Goal: Obtain resource: Download file/media

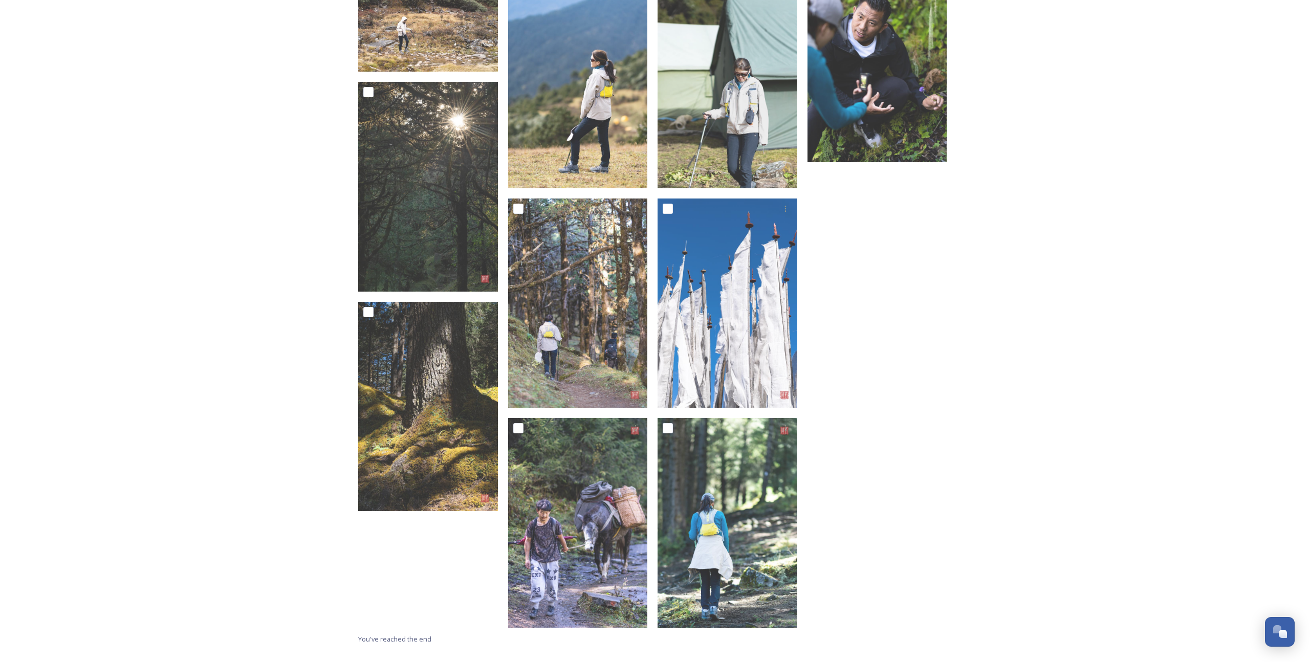
scroll to position [1287, 0]
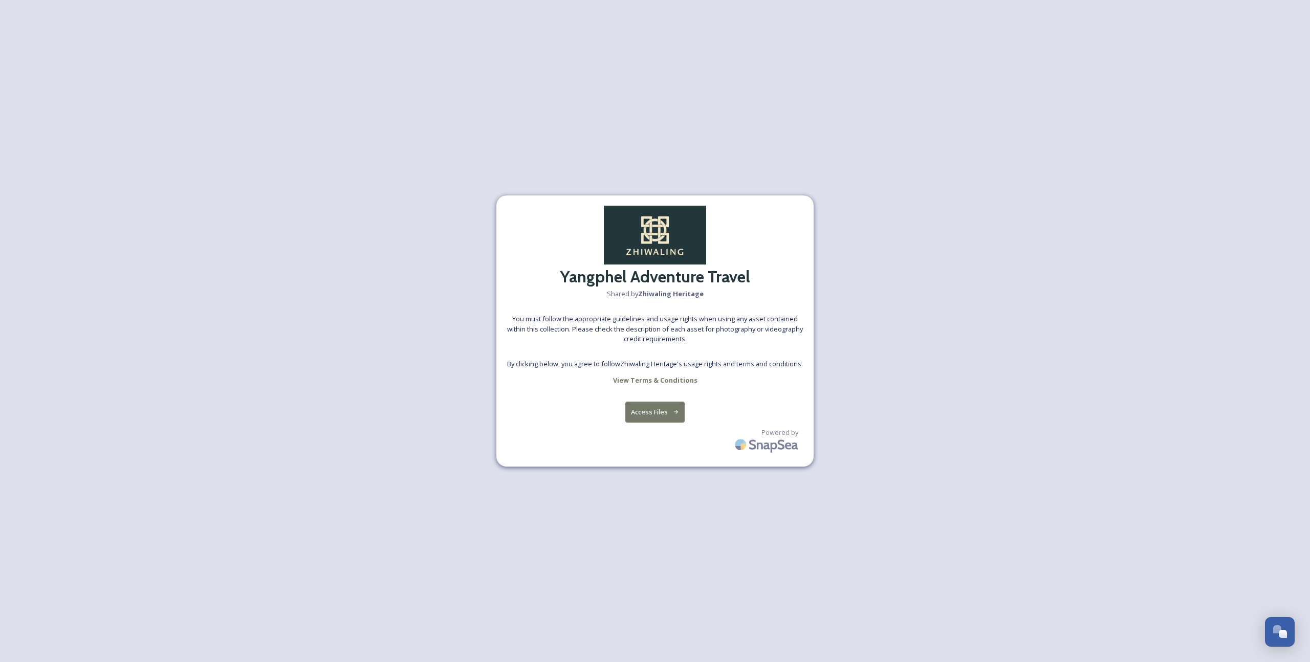
click at [676, 414] on icon at bounding box center [676, 412] width 5 height 4
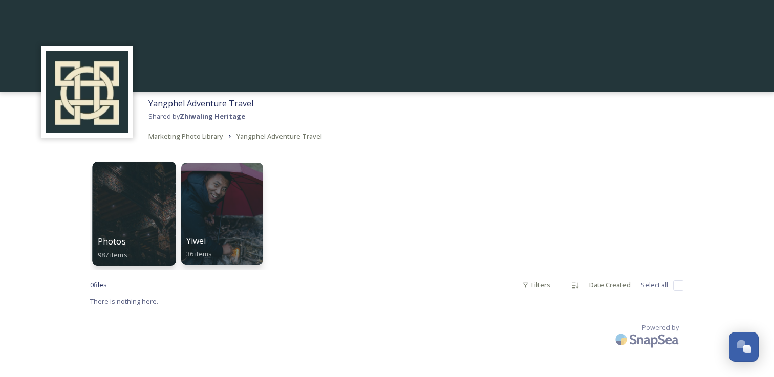
click at [147, 194] on div at bounding box center [133, 214] width 83 height 104
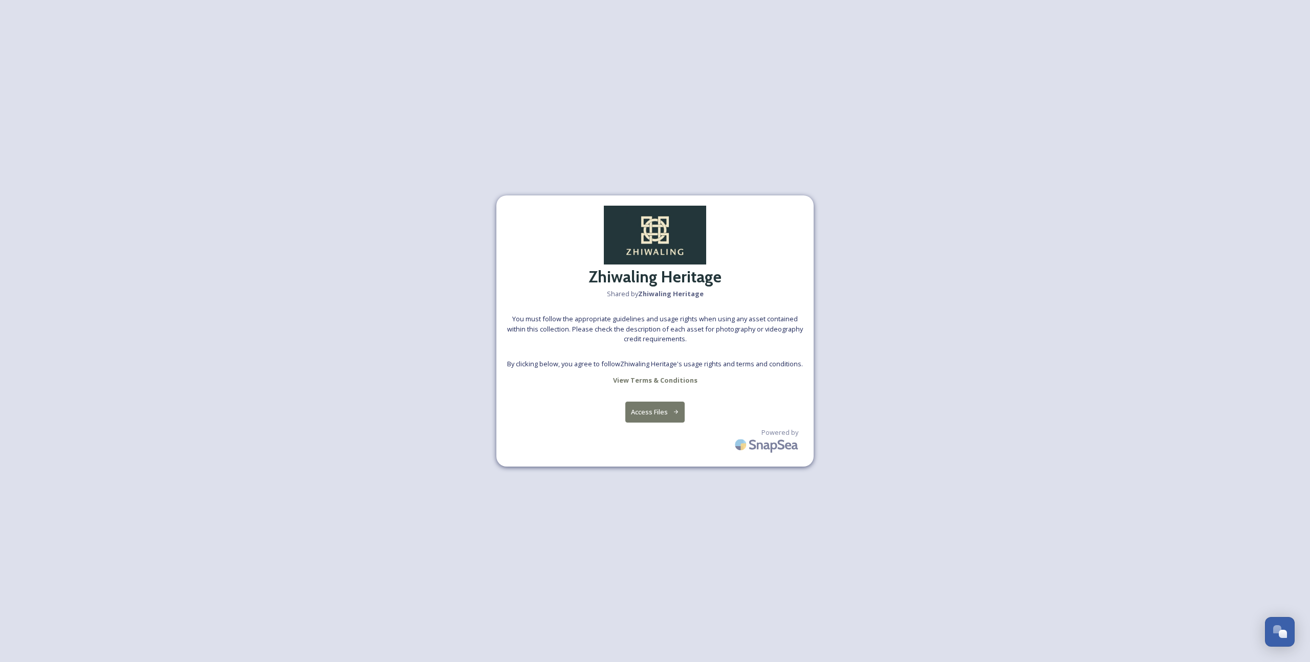
click at [664, 418] on button "Access Files" at bounding box center [655, 412] width 60 height 21
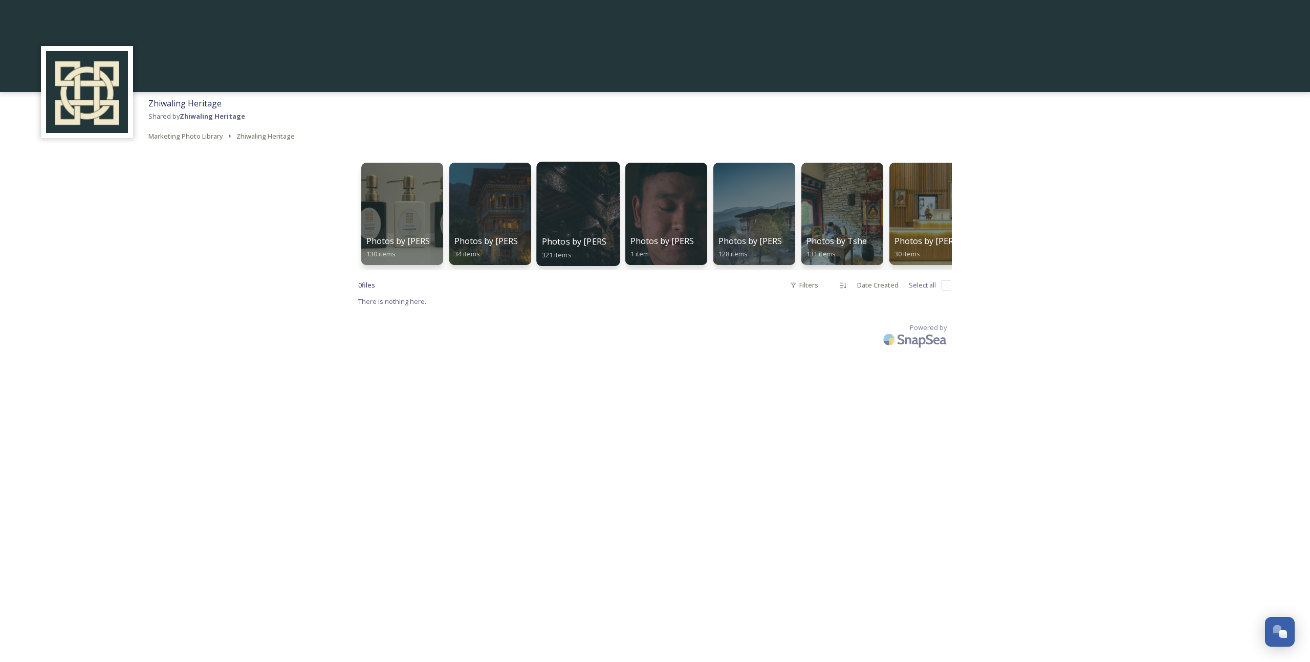
click at [591, 244] on span "Photos by Ben Glassco" at bounding box center [596, 241] width 109 height 11
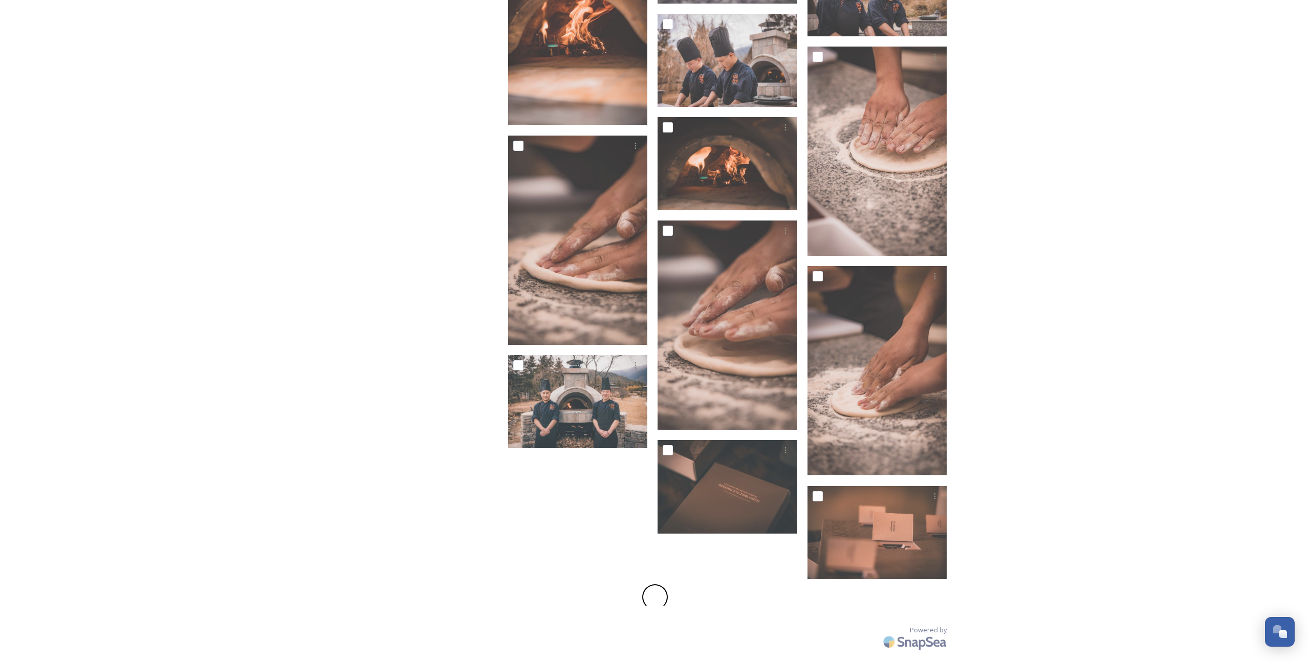
scroll to position [5159, 0]
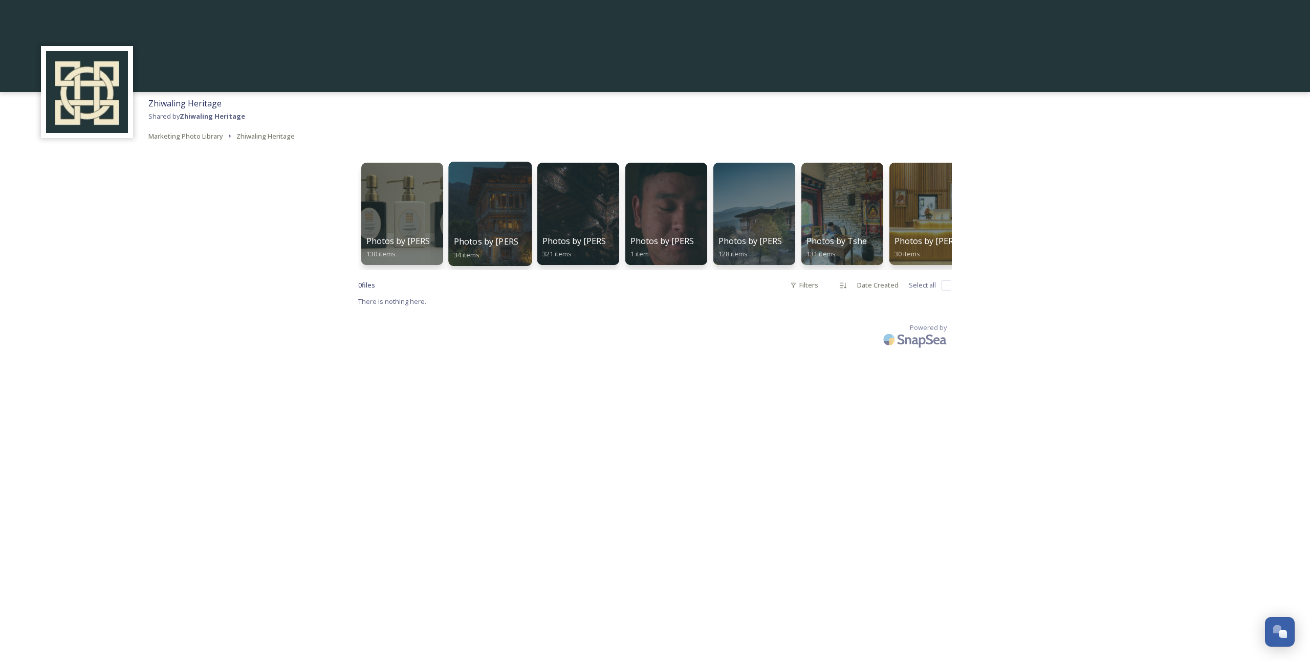
click at [460, 204] on div at bounding box center [489, 214] width 83 height 104
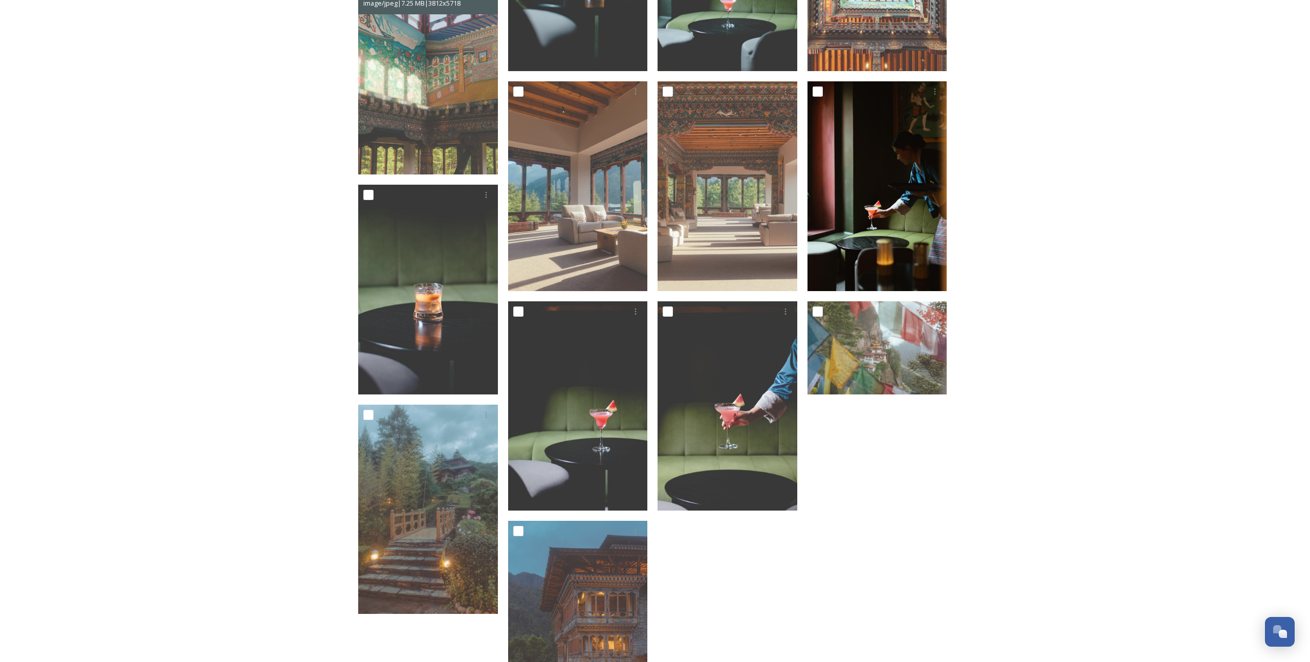
scroll to position [1217, 0]
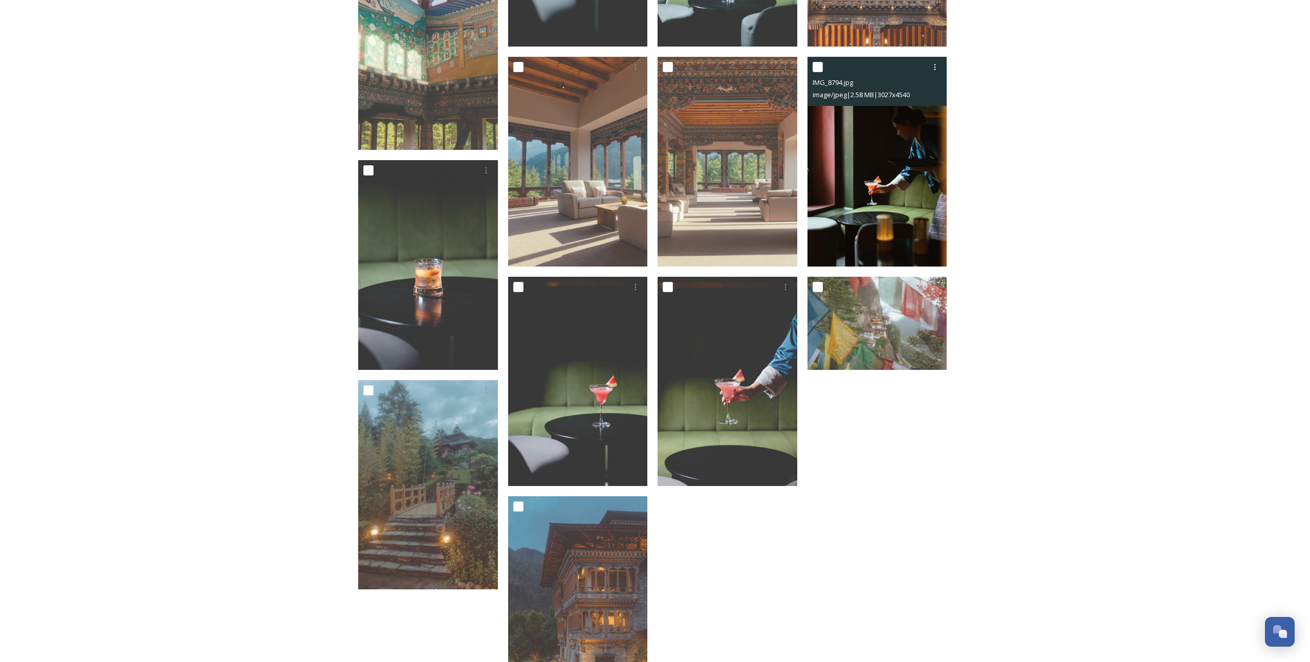
drag, startPoint x: 818, startPoint y: 71, endPoint x: 821, endPoint y: 88, distance: 17.8
click at [818, 71] on input "checkbox" at bounding box center [818, 67] width 10 height 10
checkbox input "true"
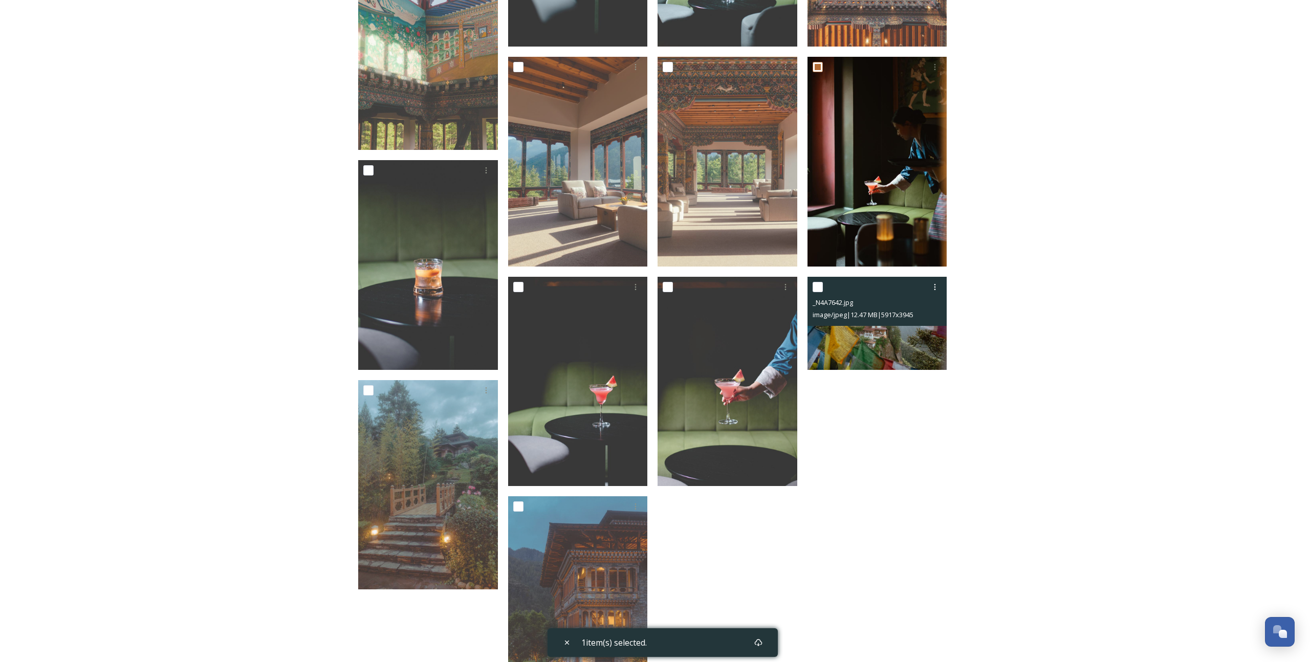
click at [813, 279] on div at bounding box center [879, 287] width 132 height 18
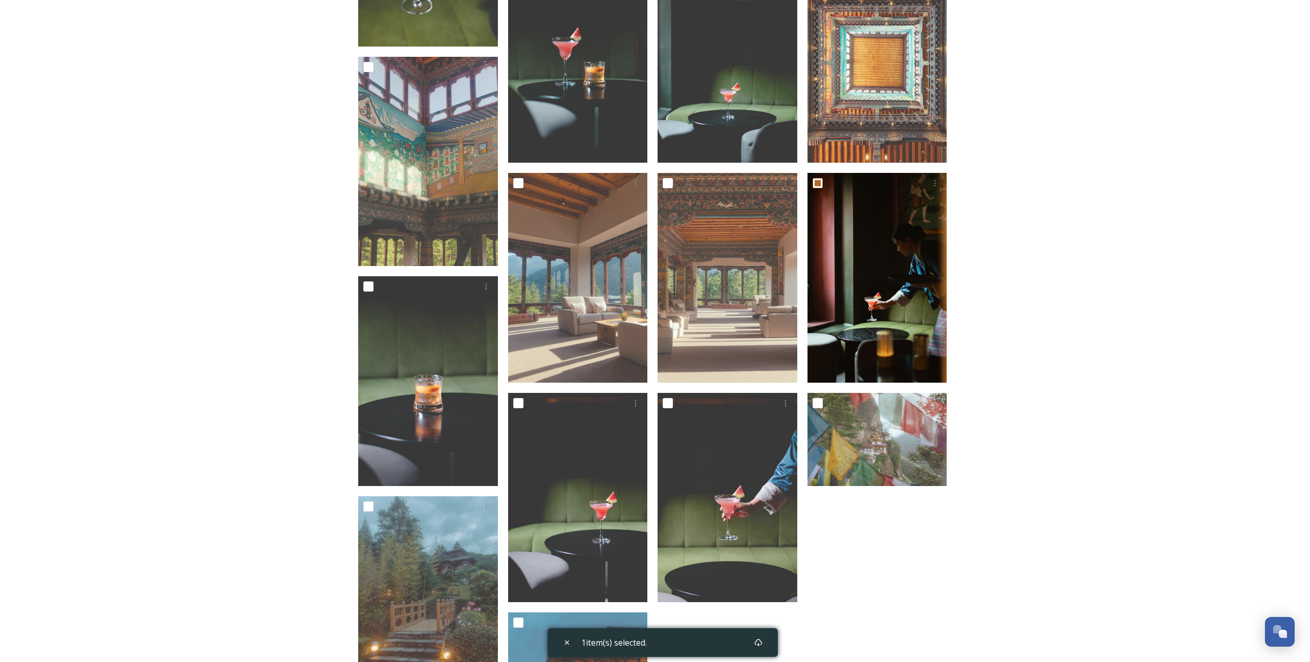
scroll to position [1100, 0]
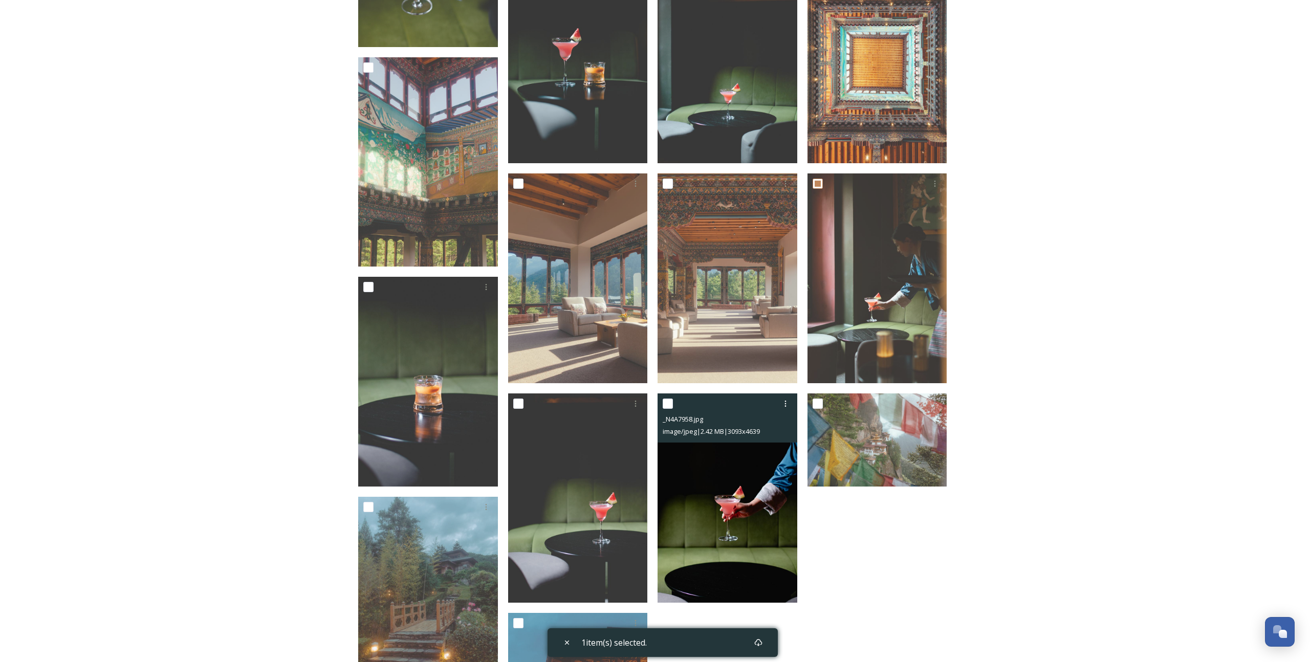
click at [668, 401] on input "checkbox" at bounding box center [668, 404] width 10 height 10
checkbox input "true"
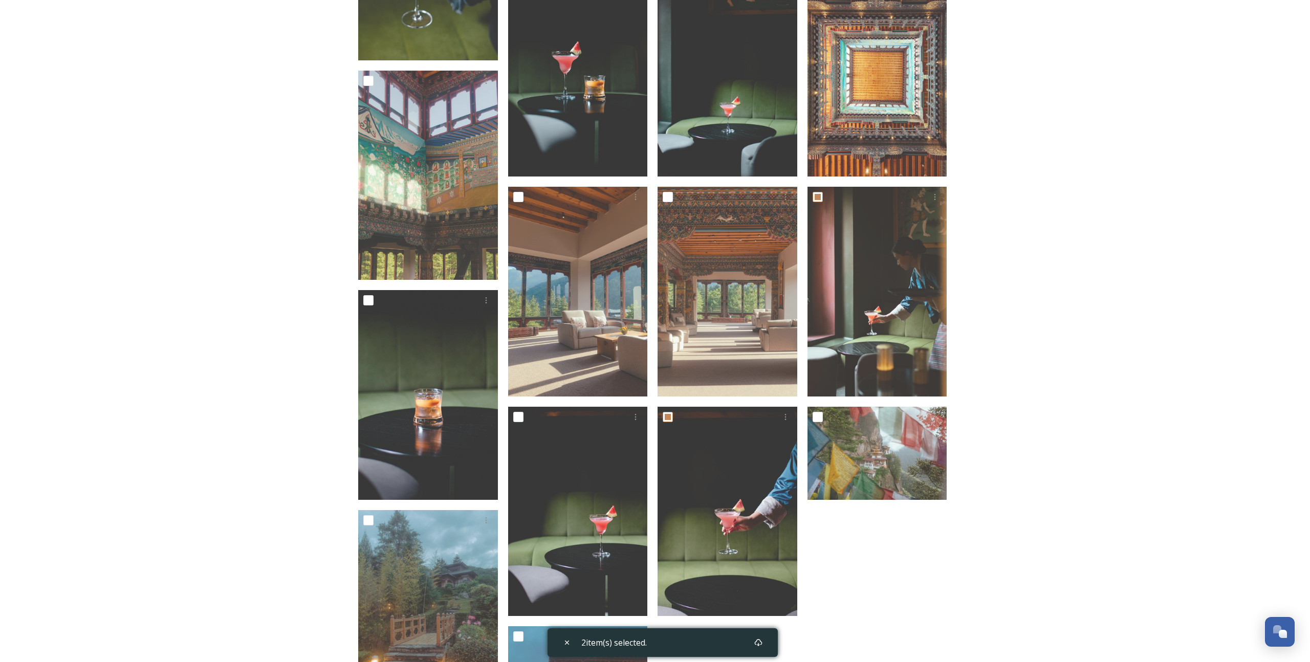
scroll to position [1087, 0]
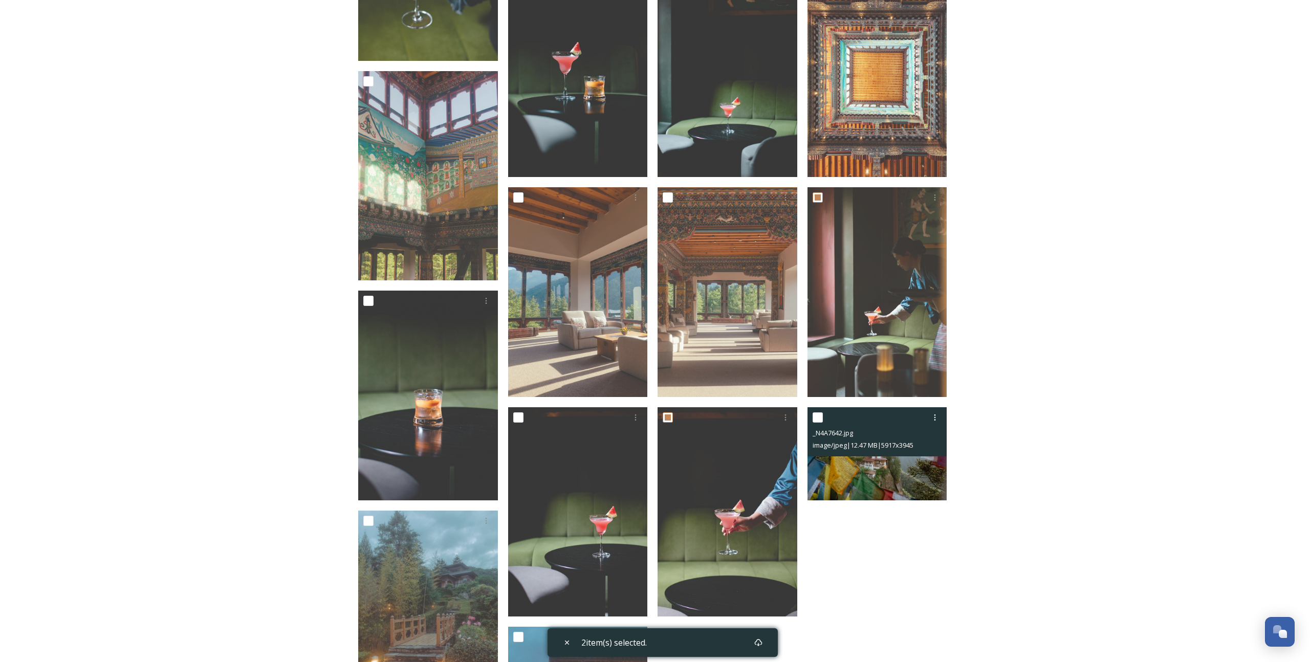
drag, startPoint x: 820, startPoint y: 417, endPoint x: 823, endPoint y: 426, distance: 9.4
click at [820, 417] on input "checkbox" at bounding box center [818, 418] width 10 height 10
checkbox input "true"
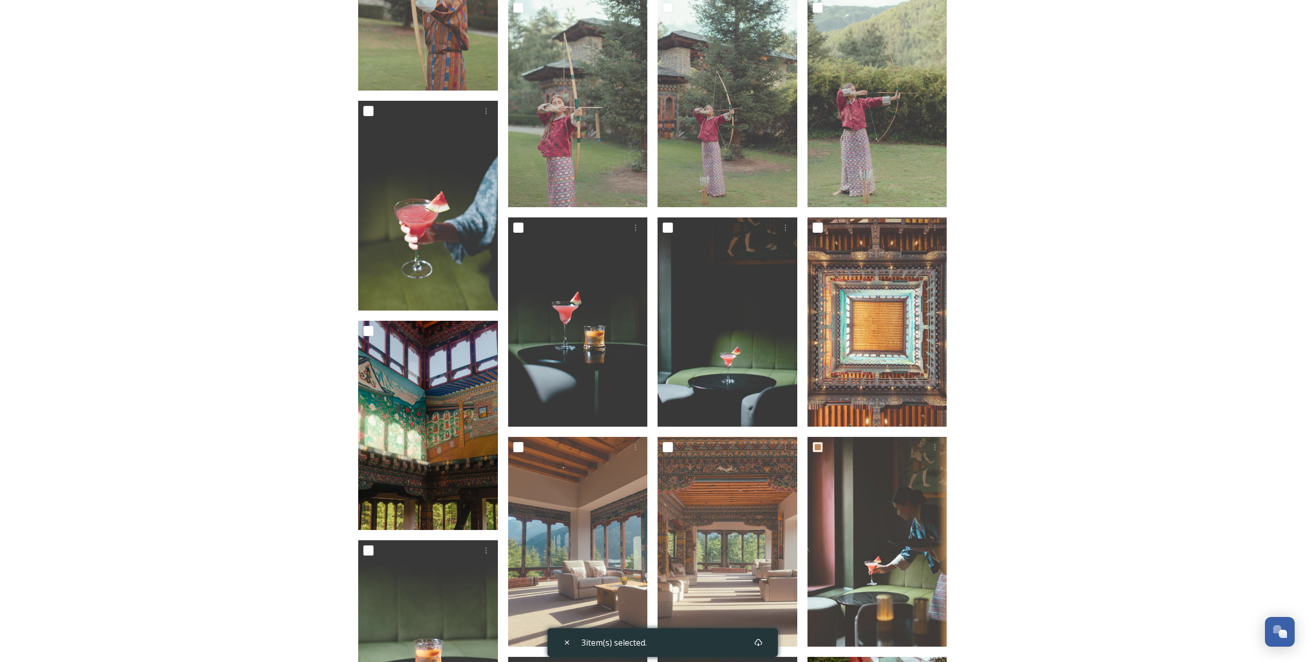
scroll to position [957, 0]
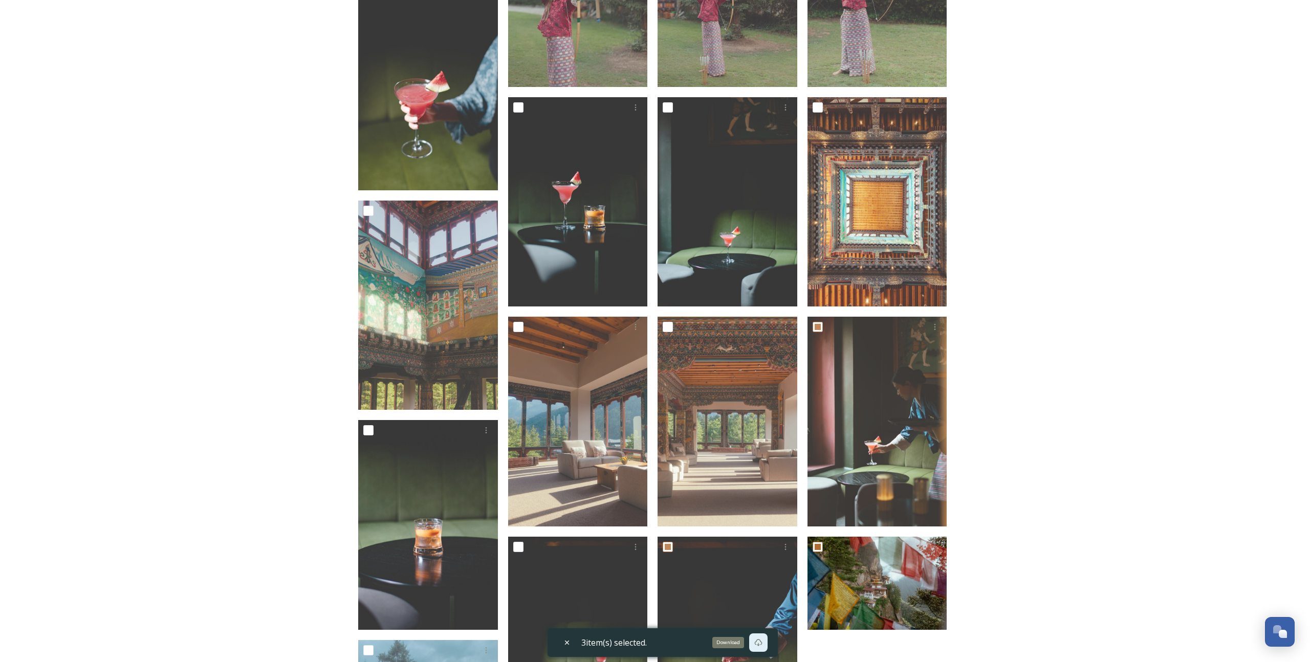
click at [763, 645] on icon at bounding box center [758, 643] width 8 height 8
